Goal: Find contact information: Obtain details needed to contact an individual or organization

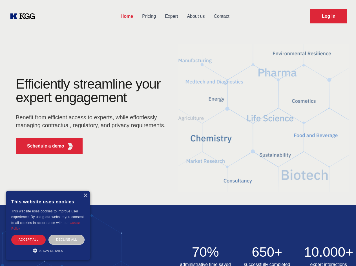
click at [178, 133] on div "Efficiently streamline your expert engagement Benefit from efficient access to …" at bounding box center [93, 118] width 172 height 82
click at [42, 146] on p "Schedule a demo" at bounding box center [45, 146] width 37 height 7
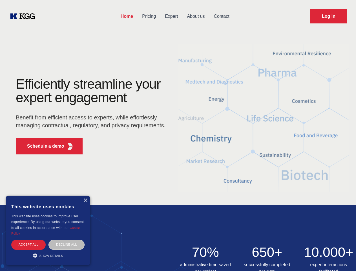
click at [85, 196] on div "× This website uses cookies This website uses cookies to improve user experienc…" at bounding box center [48, 231] width 85 height 70
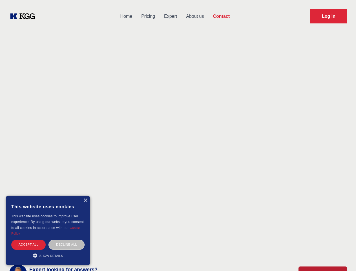
click at [28, 240] on div "Accept all" at bounding box center [28, 245] width 34 height 10
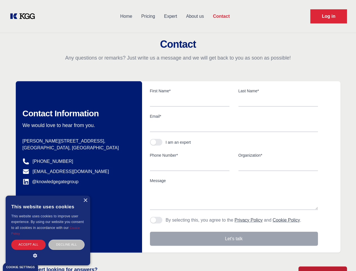
click at [67, 240] on div "Contact Information We would love to hear from you. Postal address [PERSON_NAME…" at bounding box center [79, 166] width 126 height 171
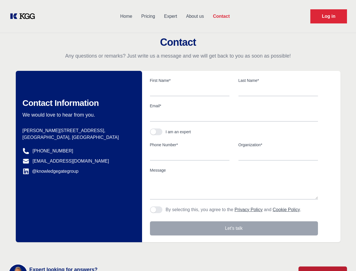
click at [48, 251] on main "Contact Any questions or remarks? Just write us a message and we will get back …" at bounding box center [178, 147] width 356 height 294
